Goal: Find specific page/section: Find specific page/section

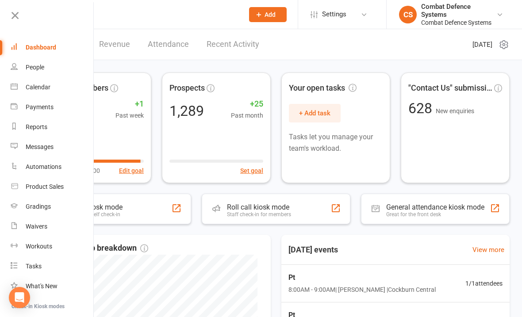
click at [14, 19] on icon at bounding box center [15, 15] width 12 height 12
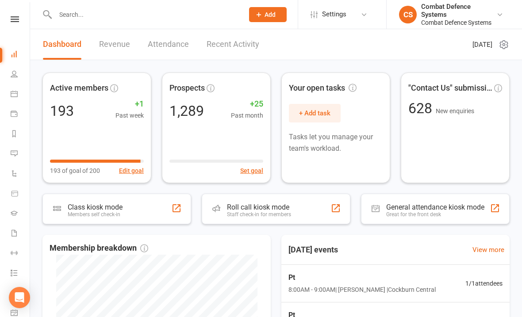
click at [15, 22] on icon at bounding box center [15, 19] width 8 height 6
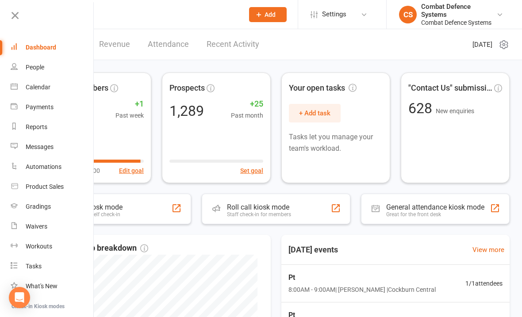
click at [29, 89] on div "Calendar" at bounding box center [38, 87] width 25 height 7
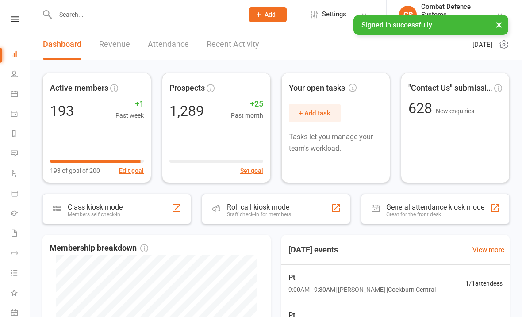
click at [11, 21] on icon at bounding box center [15, 19] width 8 height 6
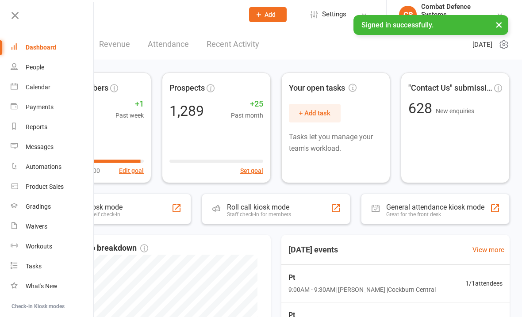
click at [23, 86] on link "Calendar" at bounding box center [53, 87] width 84 height 20
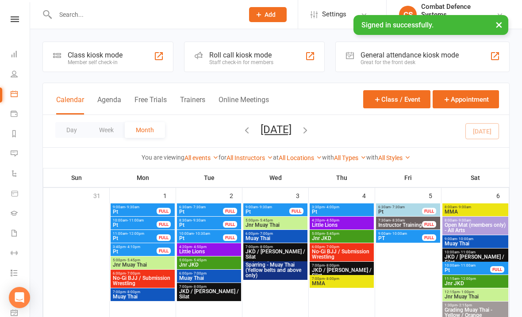
click at [15, 20] on icon at bounding box center [15, 19] width 8 height 6
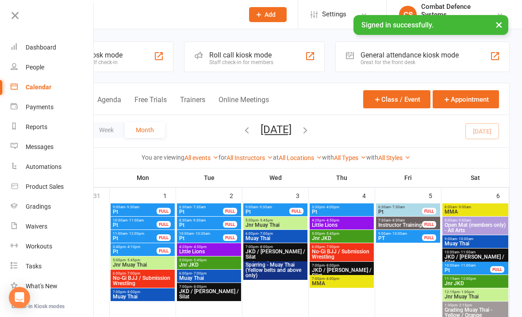
click at [31, 49] on div "Dashboard" at bounding box center [41, 47] width 31 height 7
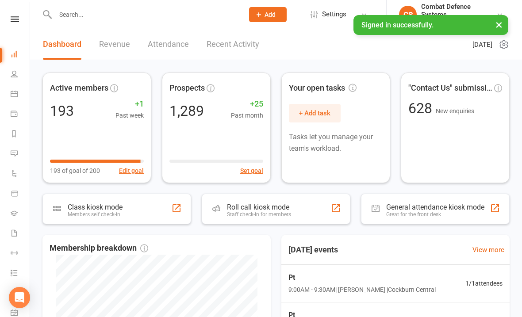
click at [14, 21] on icon at bounding box center [15, 19] width 8 height 6
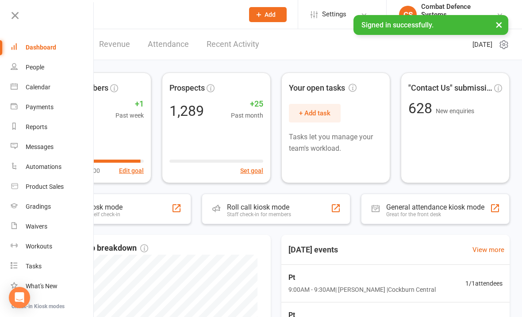
click at [20, 87] on link "Calendar" at bounding box center [53, 87] width 84 height 20
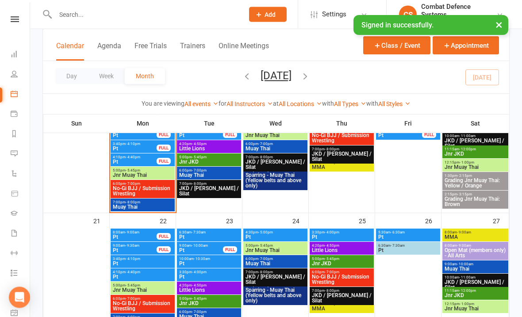
scroll to position [424, 0]
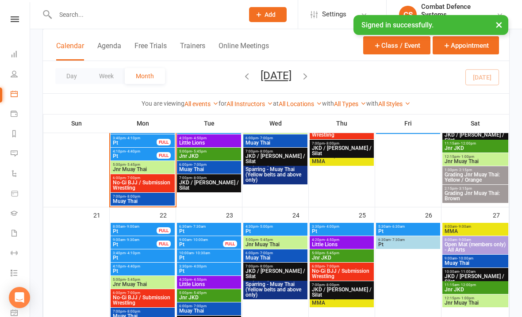
click at [123, 230] on span "Pt" at bounding box center [134, 231] width 45 height 5
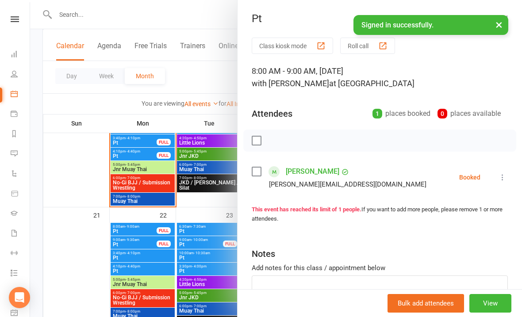
click at [494, 28] on button "×" at bounding box center [499, 24] width 16 height 19
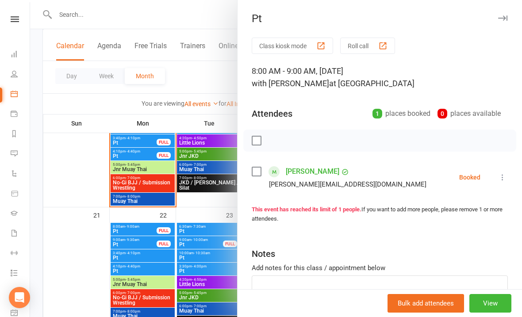
click at [502, 22] on button "button" at bounding box center [503, 18] width 11 height 11
